Goal: Task Accomplishment & Management: Manage account settings

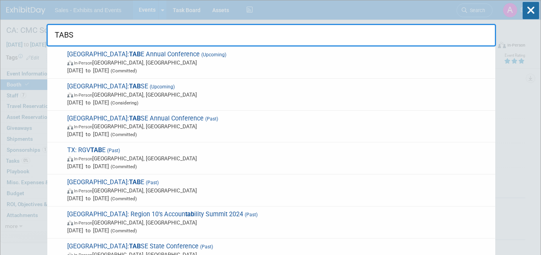
type input "TABSE"
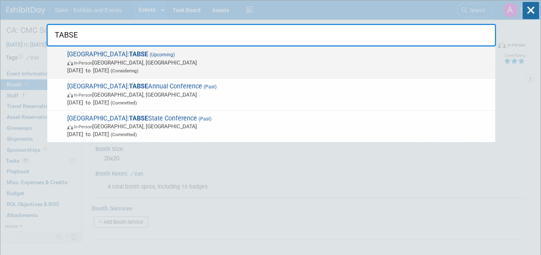
click at [193, 65] on span "In-Person Irving, TX" at bounding box center [279, 63] width 424 height 8
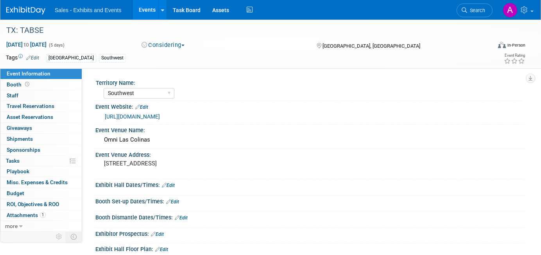
select select "Southwest"
click at [52, 83] on link "Booth" at bounding box center [40, 84] width 81 height 11
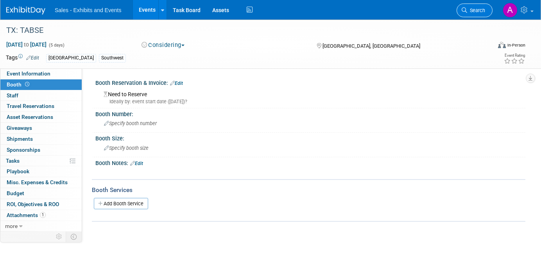
click at [471, 11] on span "Search" at bounding box center [476, 10] width 18 height 6
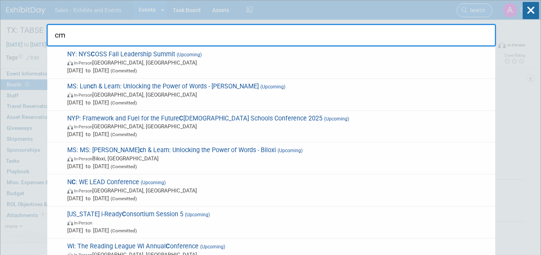
type input "cmc"
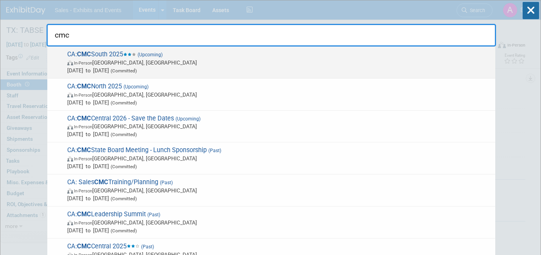
click at [239, 62] on span "In-Person Palm Springs, CA" at bounding box center [279, 63] width 424 height 8
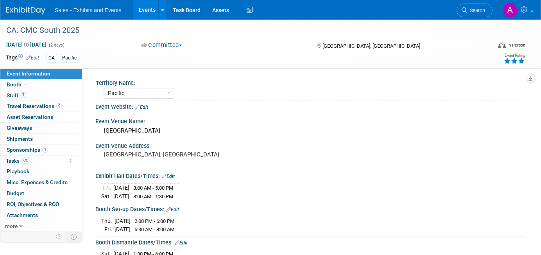
select select "Pacific"
click at [49, 88] on link "Booth" at bounding box center [40, 84] width 81 height 11
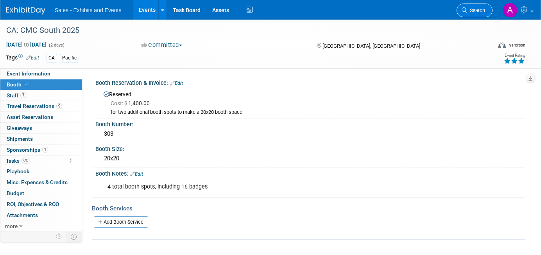
click at [476, 7] on link "Search" at bounding box center [475, 11] width 36 height 14
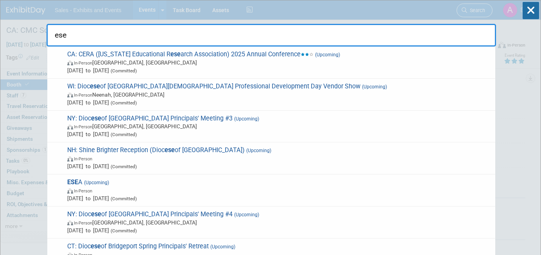
type input "esea"
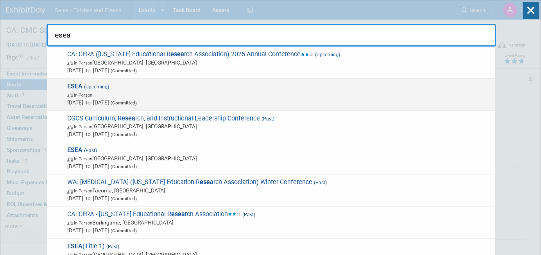
click at [224, 89] on span "ESEA (Upcoming) In-Person Feb 10, 2026 to Feb 12, 2026 (Committed)" at bounding box center [278, 94] width 426 height 24
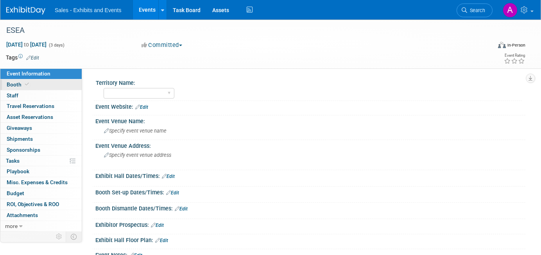
click at [43, 85] on link "Booth" at bounding box center [40, 84] width 81 height 11
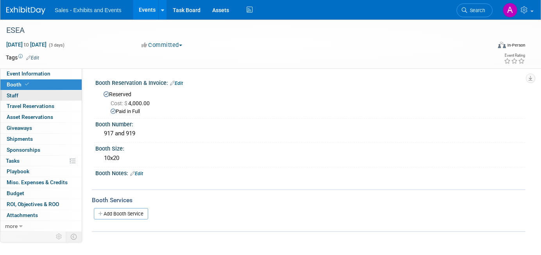
click at [39, 93] on link "0 Staff 0" at bounding box center [40, 95] width 81 height 11
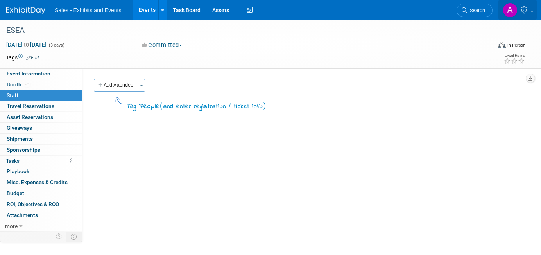
click at [524, 11] on icon at bounding box center [525, 9] width 9 height 7
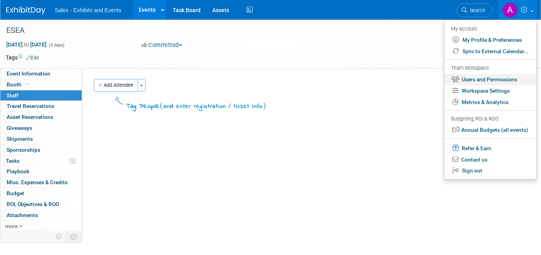
click at [484, 81] on link "Users and Permissions" at bounding box center [490, 79] width 92 height 11
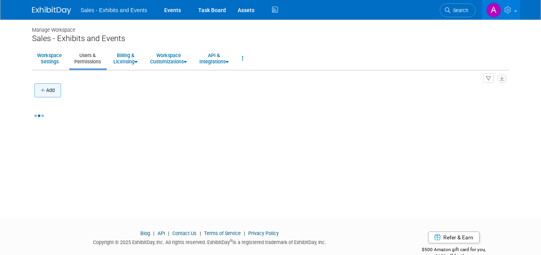
click at [47, 92] on button "Add" at bounding box center [47, 90] width 27 height 14
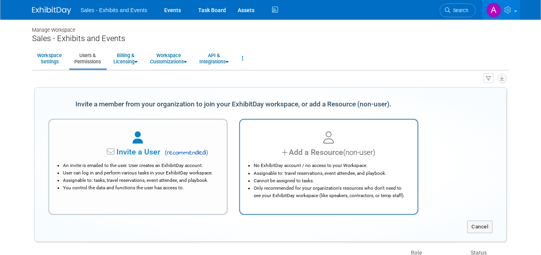
click at [302, 160] on div "No ExhibitDay account / no access to your Workspace. Assignable to: travel rese…" at bounding box center [329, 178] width 158 height 41
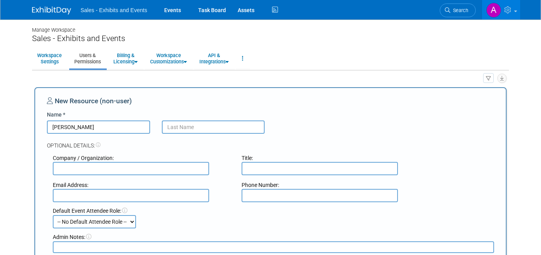
type input "Adam"
type input "Howard"
type input "adam.howard@ellevationeducation.com"
click at [222, 166] on div "Company / Organization:" at bounding box center [141, 164] width 189 height 21
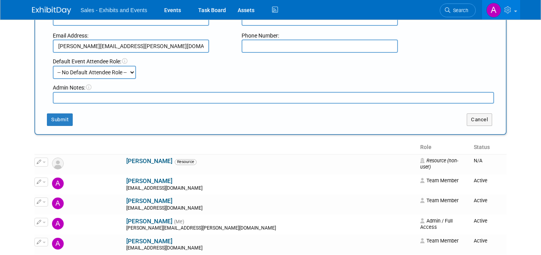
scroll to position [151, 0]
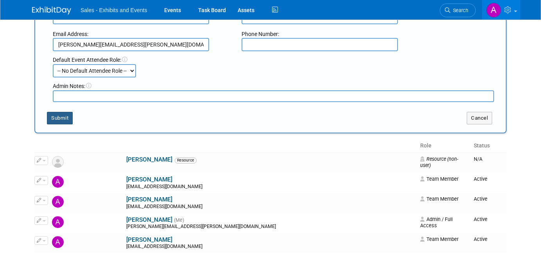
click at [63, 116] on button "Submit" at bounding box center [60, 118] width 26 height 13
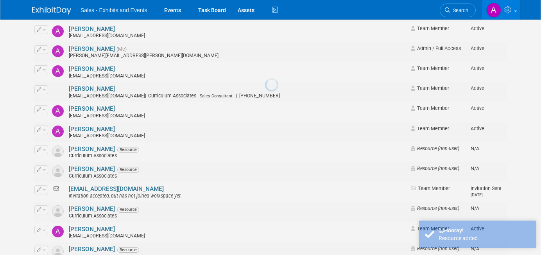
scroll to position [0, 0]
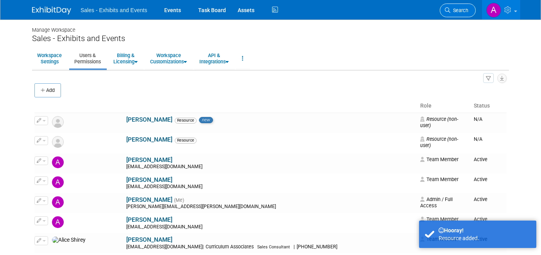
click at [462, 10] on span "Search" at bounding box center [459, 10] width 18 height 6
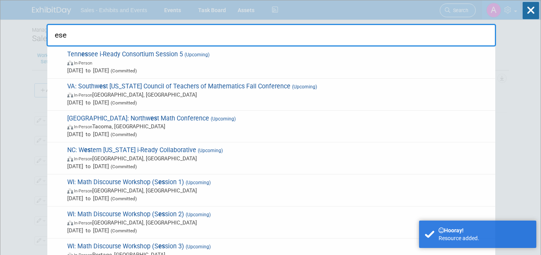
type input "esea"
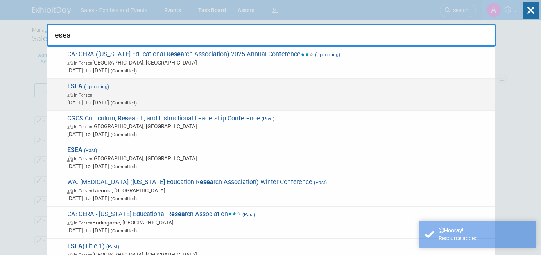
click at [228, 92] on span "In-Person" at bounding box center [279, 95] width 424 height 8
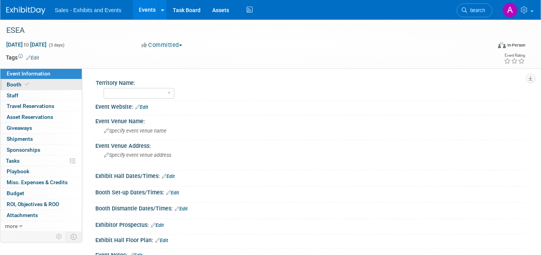
click at [43, 84] on link "Booth" at bounding box center [40, 84] width 81 height 11
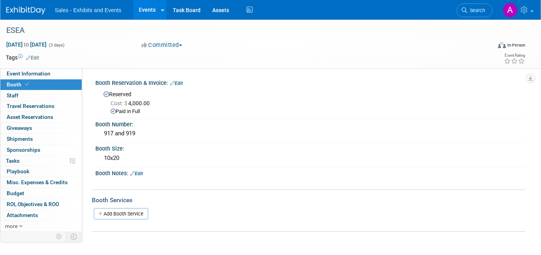
click at [36, 100] on div "0 Staff 0 Staff" at bounding box center [40, 95] width 81 height 11
click at [38, 97] on link "0 Staff 0" at bounding box center [40, 95] width 81 height 11
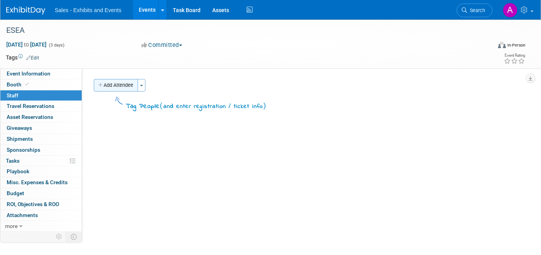
click at [115, 84] on button "Add Attendee" at bounding box center [116, 85] width 44 height 13
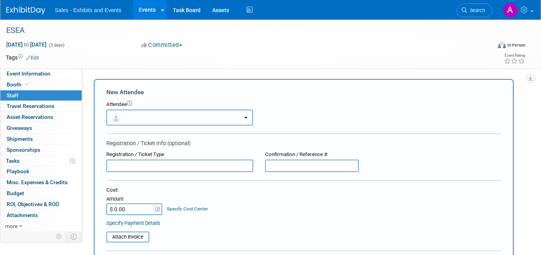
click at [131, 116] on button "button" at bounding box center [179, 117] width 147 height 16
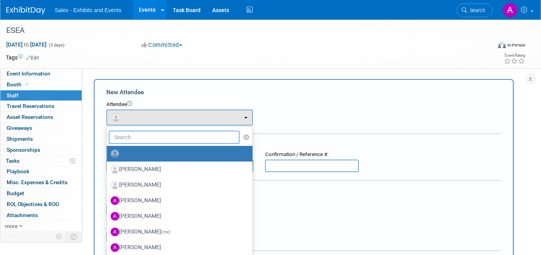
click at [143, 136] on input "text" at bounding box center [174, 137] width 131 height 13
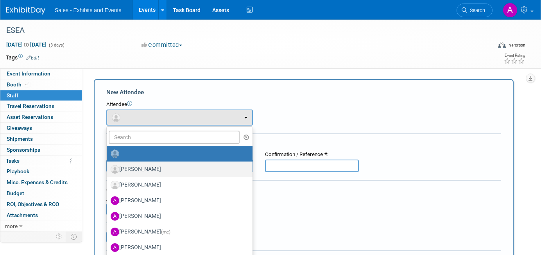
click at [146, 163] on label "[PERSON_NAME]" at bounding box center [178, 169] width 134 height 13
click at [108, 166] on input "[PERSON_NAME]" at bounding box center [105, 168] width 5 height 5
select select "0cf62f0e-aedb-4f81-95fc-c4fa035c299e"
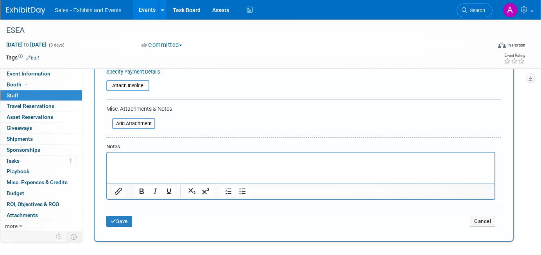
scroll to position [212, 0]
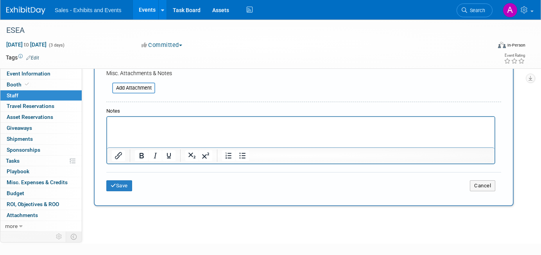
click at [136, 128] on html at bounding box center [300, 122] width 387 height 11
click at [121, 187] on button "Save" at bounding box center [119, 185] width 26 height 11
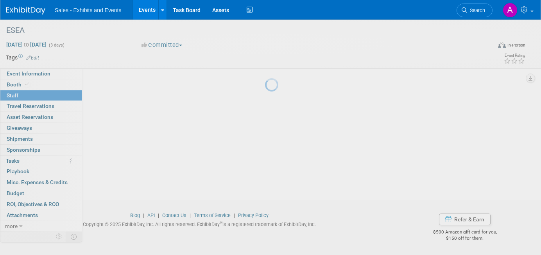
scroll to position [61, 0]
